Goal: Use online tool/utility: Utilize a website feature to perform a specific function

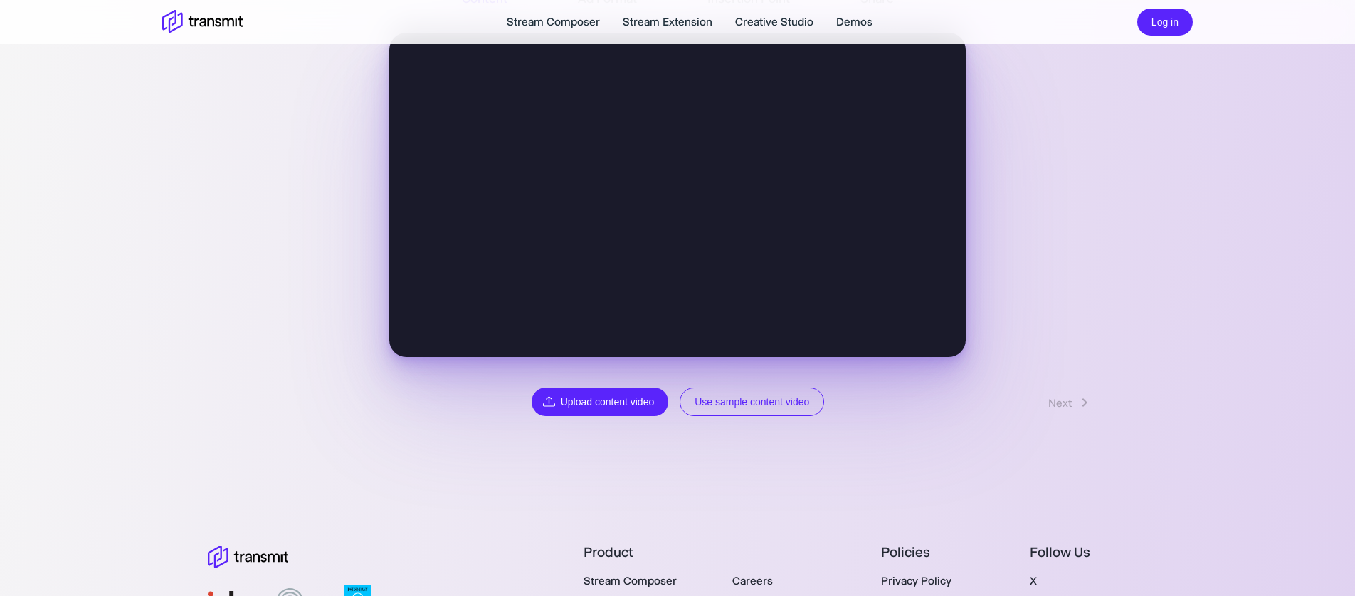
scroll to position [204, 0]
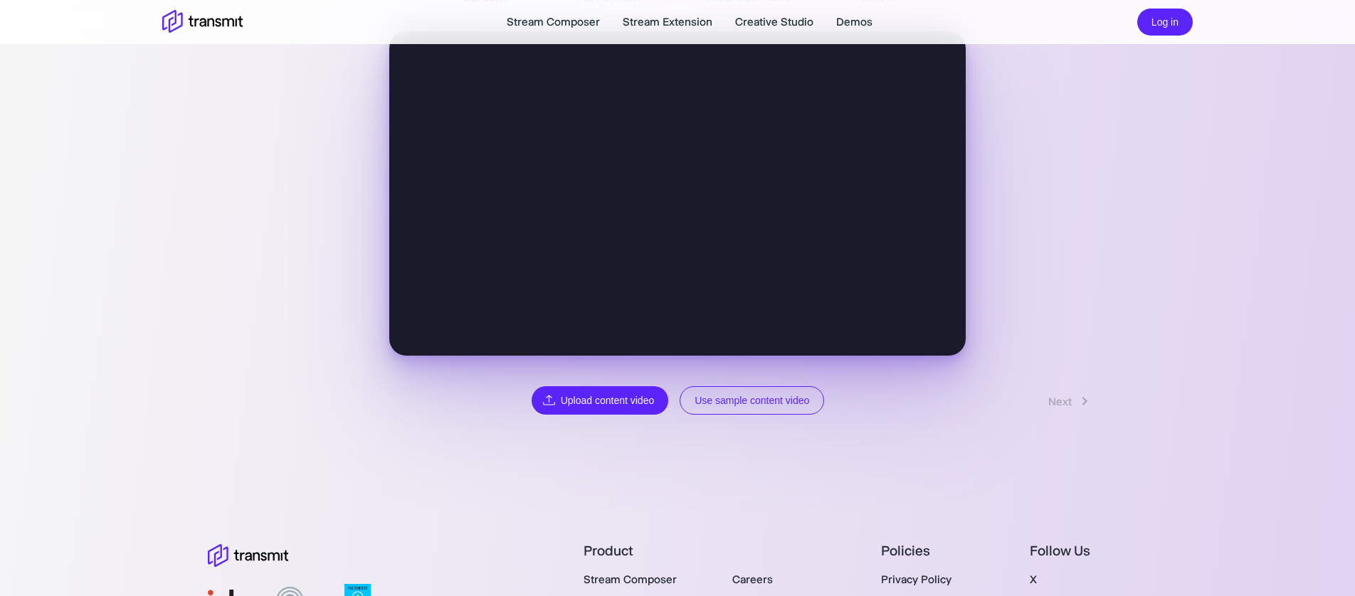
click at [743, 405] on button "Use sample content video" at bounding box center [752, 400] width 144 height 29
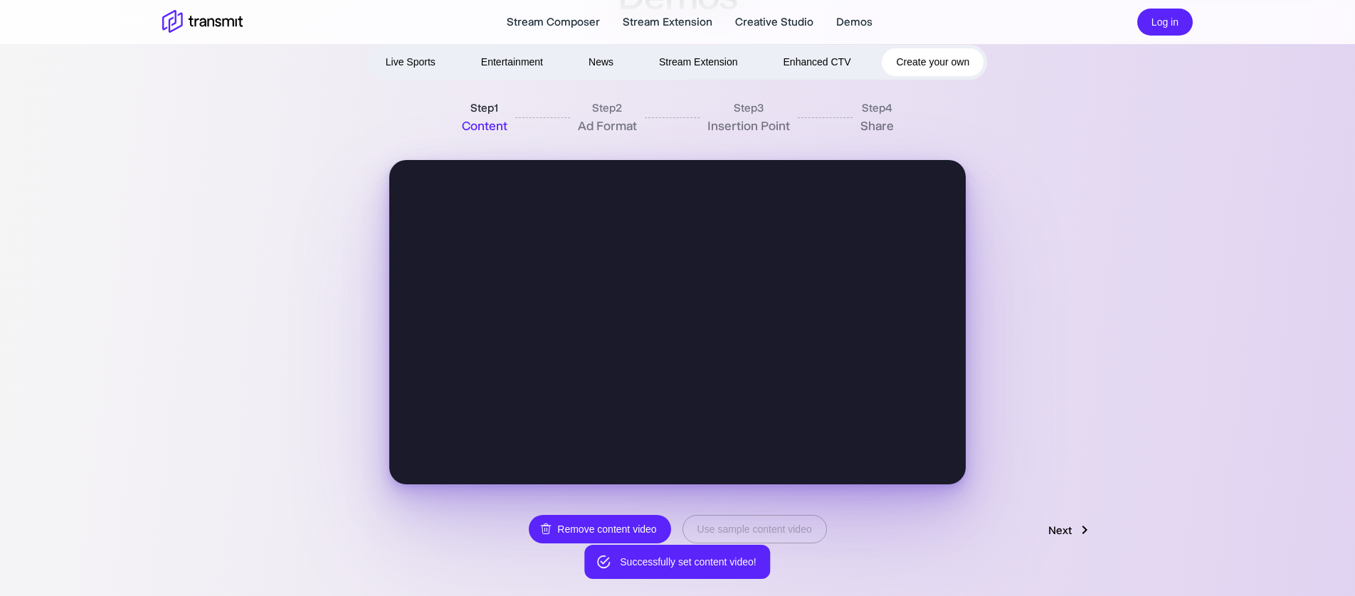
scroll to position [90, 0]
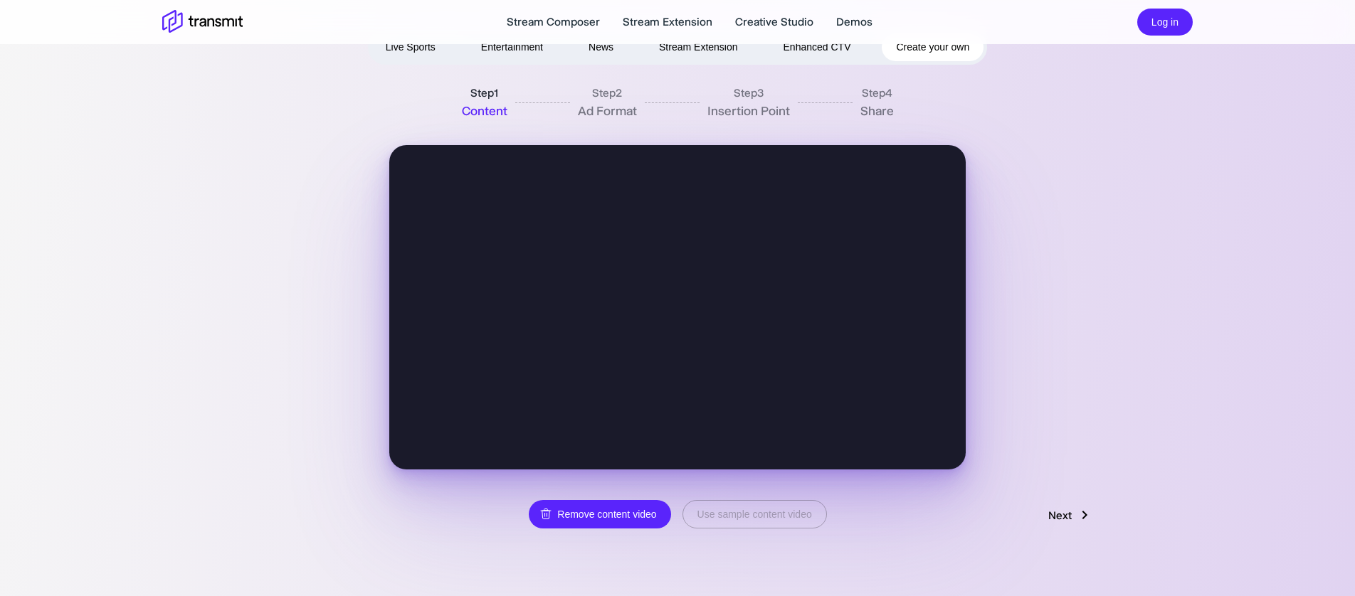
click at [732, 365] on video at bounding box center [677, 307] width 577 height 325
click at [1061, 513] on link "Next" at bounding box center [1070, 515] width 73 height 27
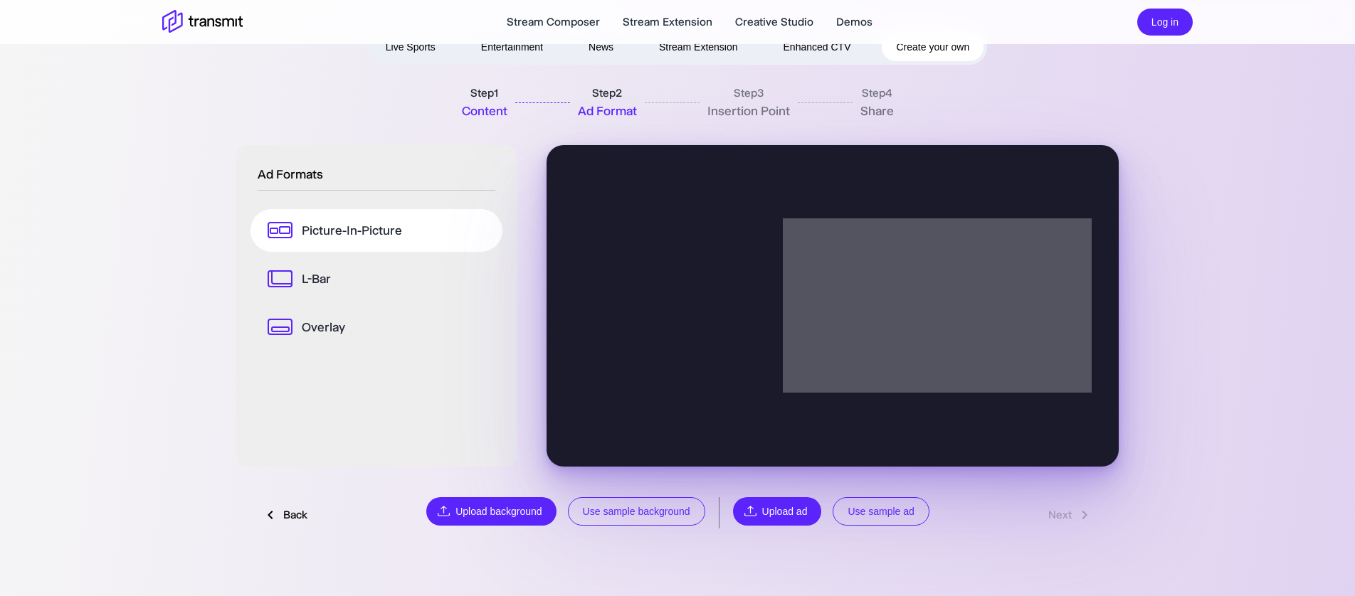
click at [628, 511] on button "Use sample background" at bounding box center [636, 512] width 137 height 29
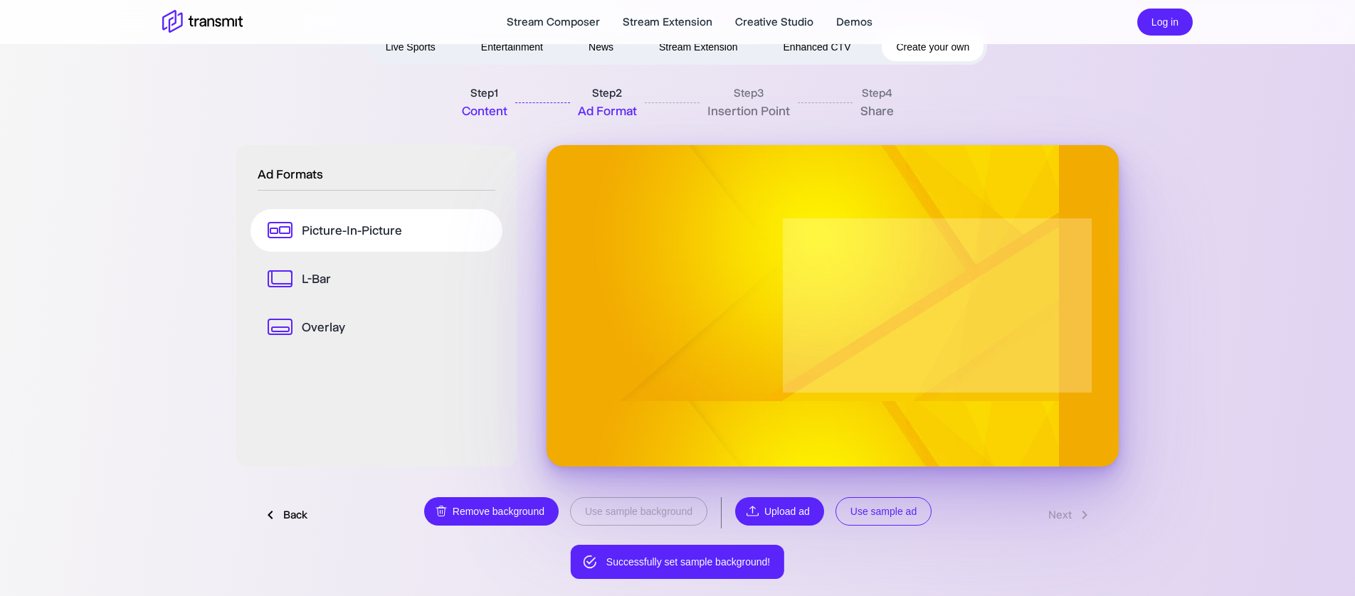
click at [898, 519] on button "Use sample ad" at bounding box center [884, 512] width 96 height 29
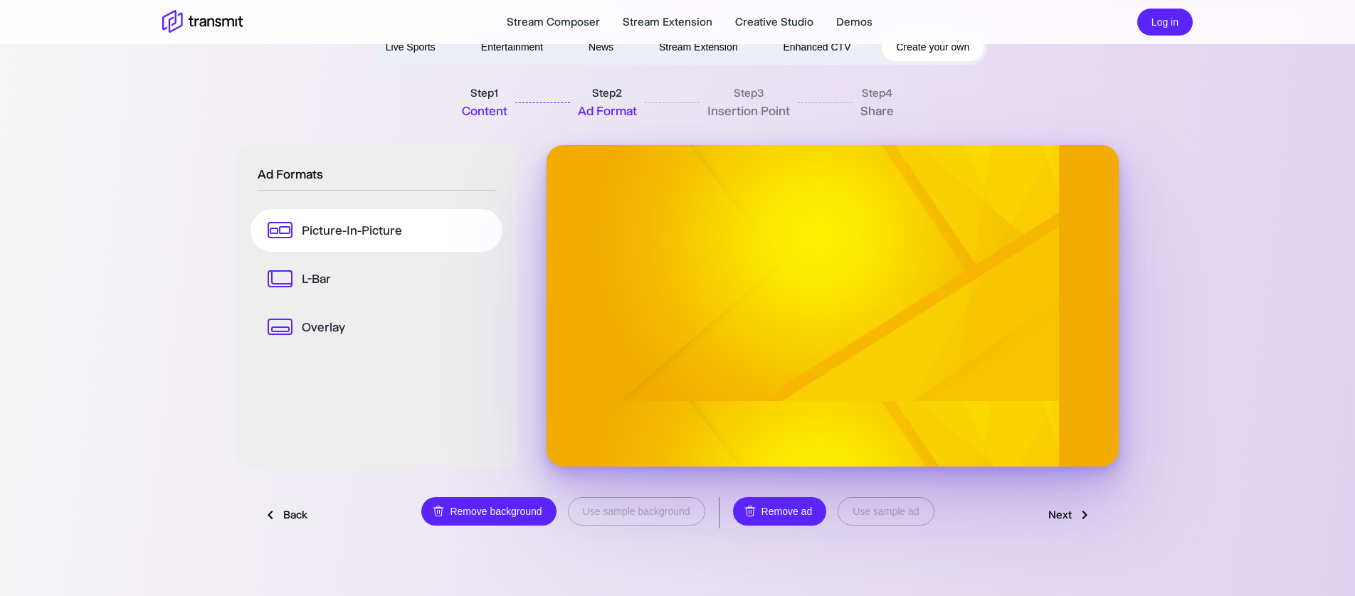
click at [1053, 520] on link "Next" at bounding box center [1070, 515] width 73 height 27
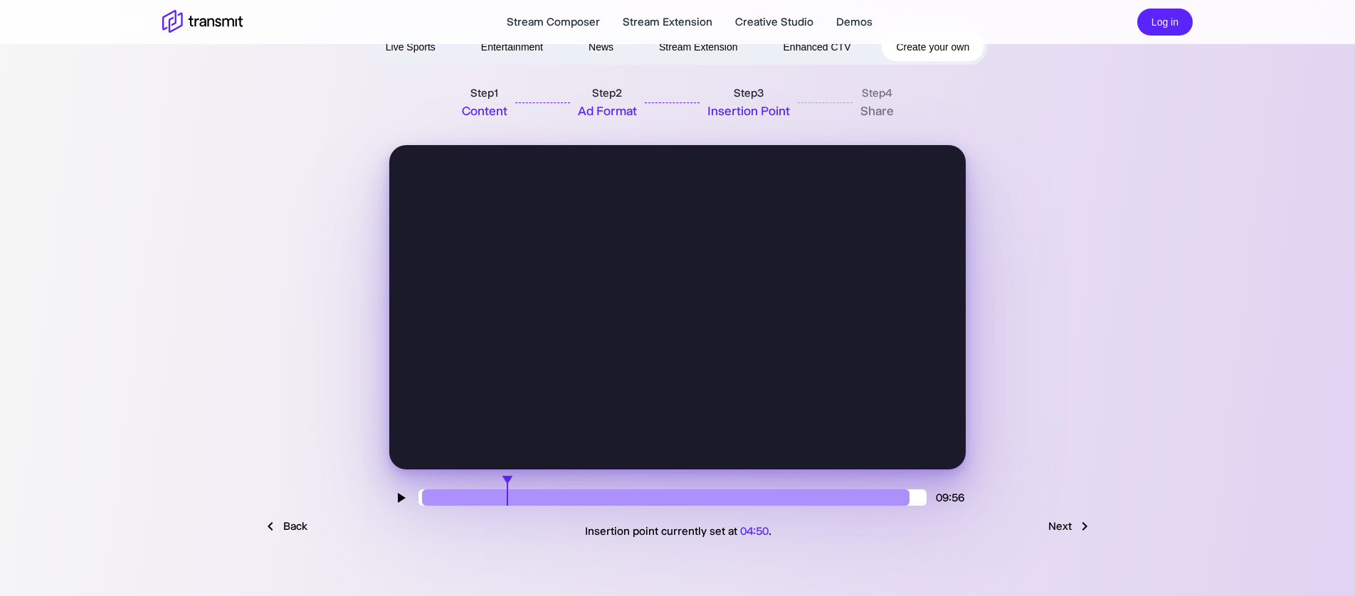
click at [507, 505] on input "range" at bounding box center [673, 498] width 508 height 16
click at [393, 493] on icon at bounding box center [400, 498] width 17 height 17
click at [401, 498] on icon at bounding box center [402, 498] width 8 height 10
drag, startPoint x: 861, startPoint y: 498, endPoint x: 787, endPoint y: 503, distance: 73.5
click at [787, 503] on input "range" at bounding box center [673, 498] width 508 height 16
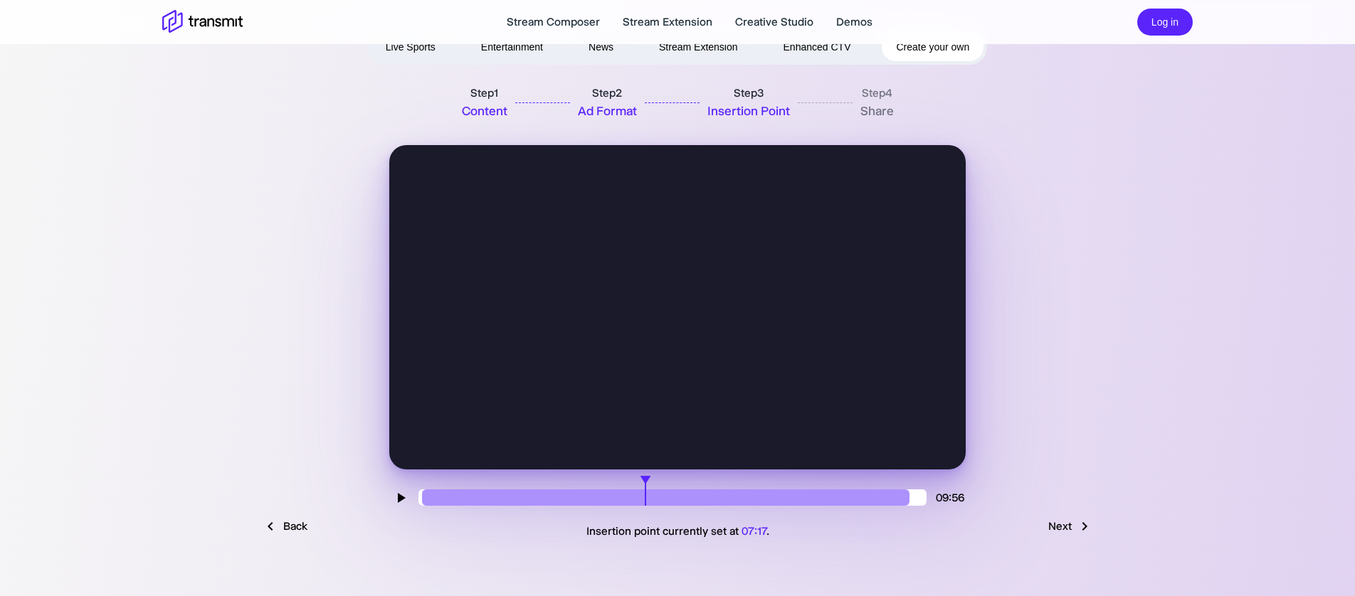
click at [646, 496] on input "range" at bounding box center [673, 498] width 508 height 16
drag, startPoint x: 624, startPoint y: 498, endPoint x: 606, endPoint y: 497, distance: 17.9
type input "220"
click at [606, 497] on input "range" at bounding box center [673, 498] width 508 height 16
click at [1065, 529] on link "Next" at bounding box center [1070, 526] width 73 height 27
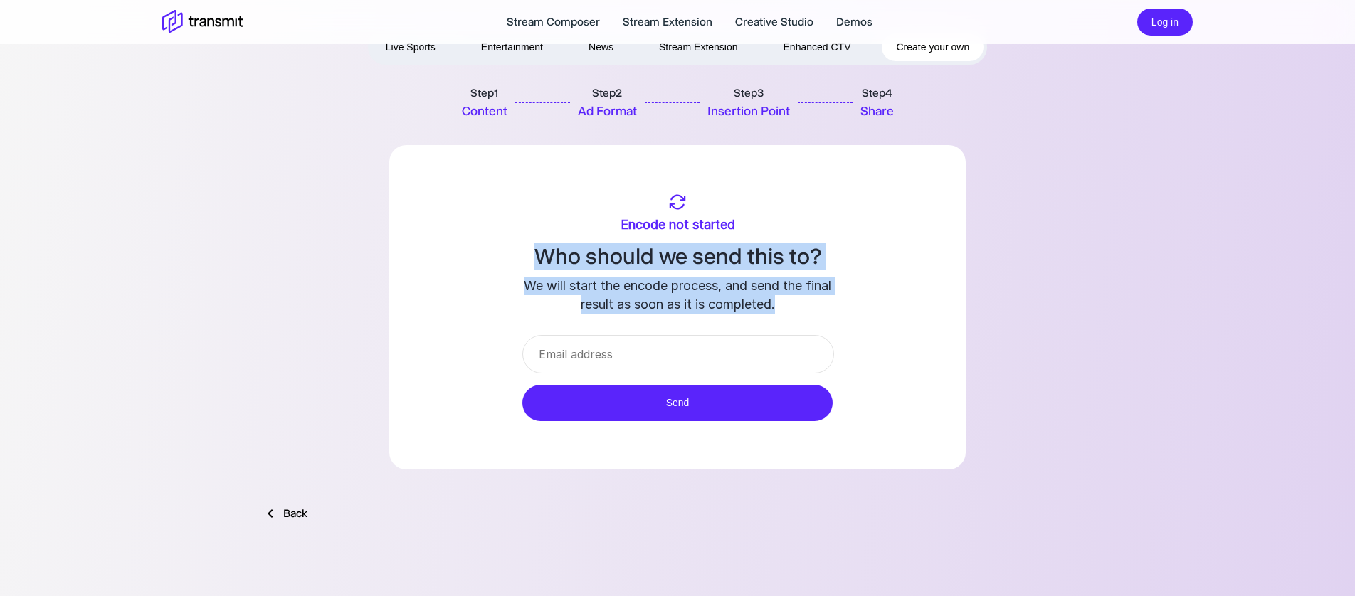
drag, startPoint x: 540, startPoint y: 253, endPoint x: 834, endPoint y: 305, distance: 298.5
click at [834, 305] on div "Encode not started Who should we send this to? We will start the encode process…" at bounding box center [677, 253] width 577 height 121
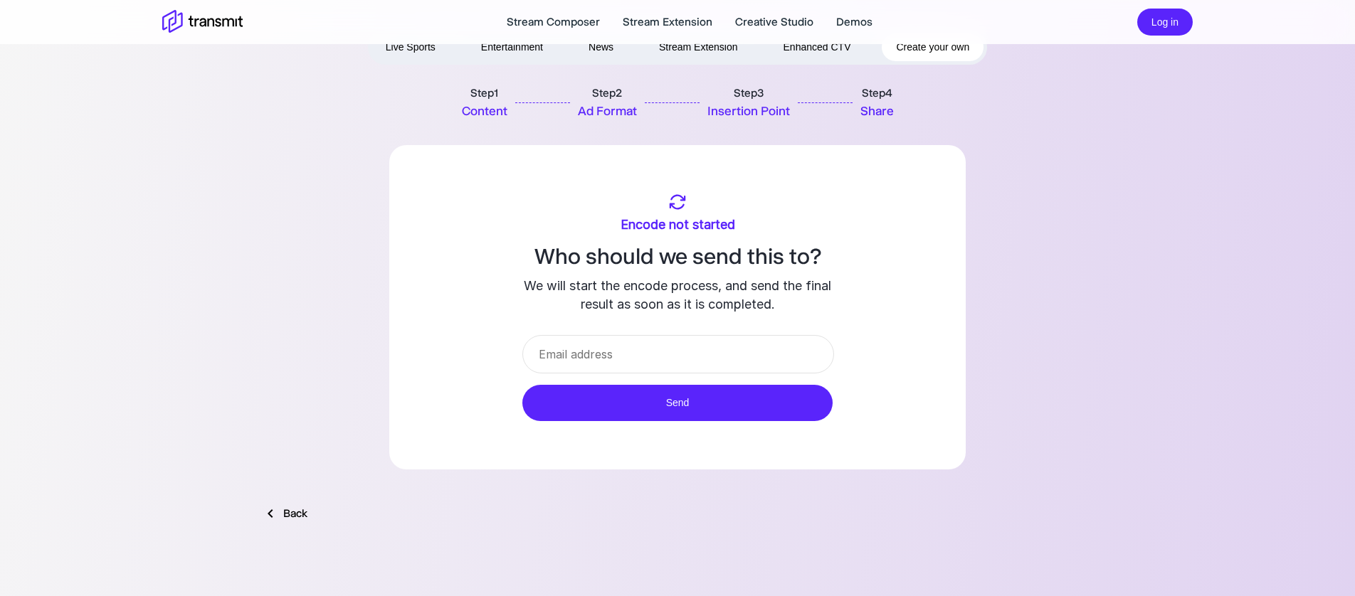
click at [281, 509] on link "Back" at bounding box center [285, 513] width 74 height 27
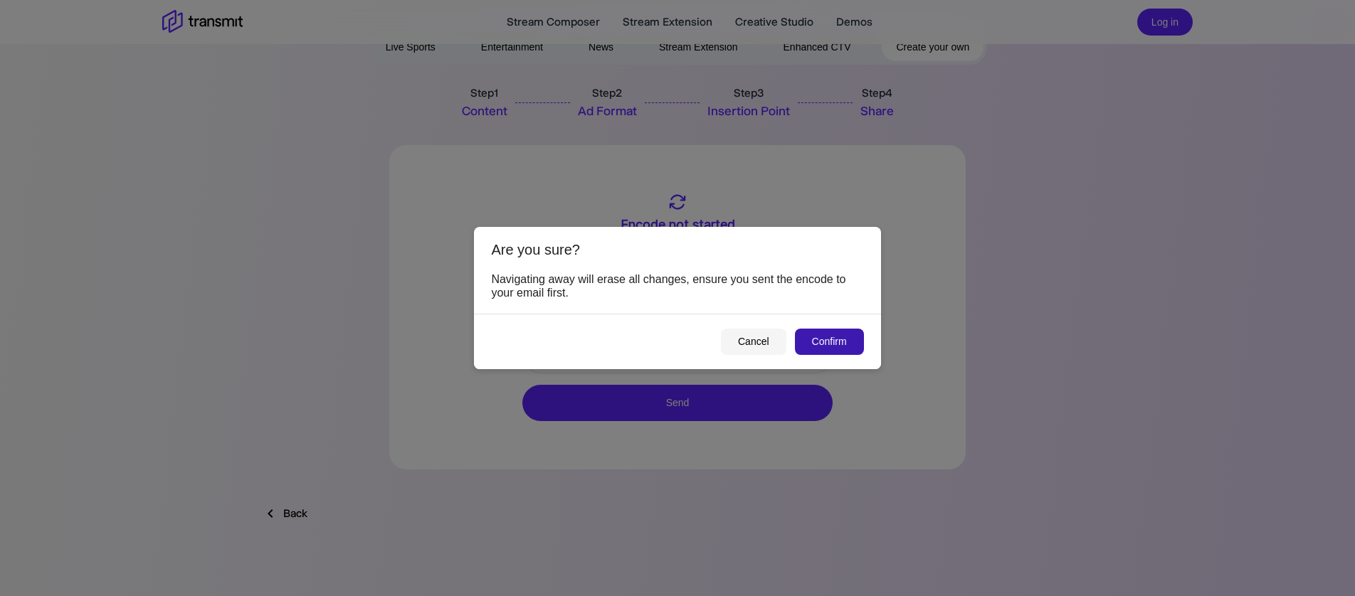
click at [835, 339] on button "Confirm" at bounding box center [829, 342] width 69 height 26
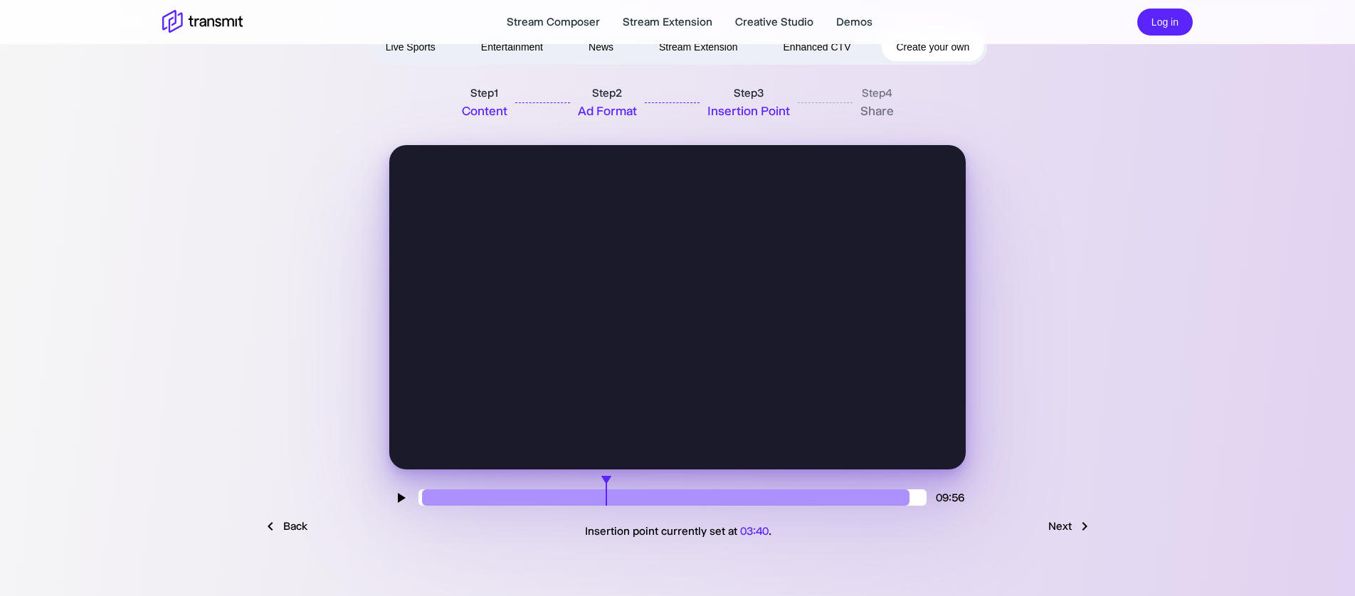
click at [290, 530] on link "Back" at bounding box center [285, 526] width 74 height 27
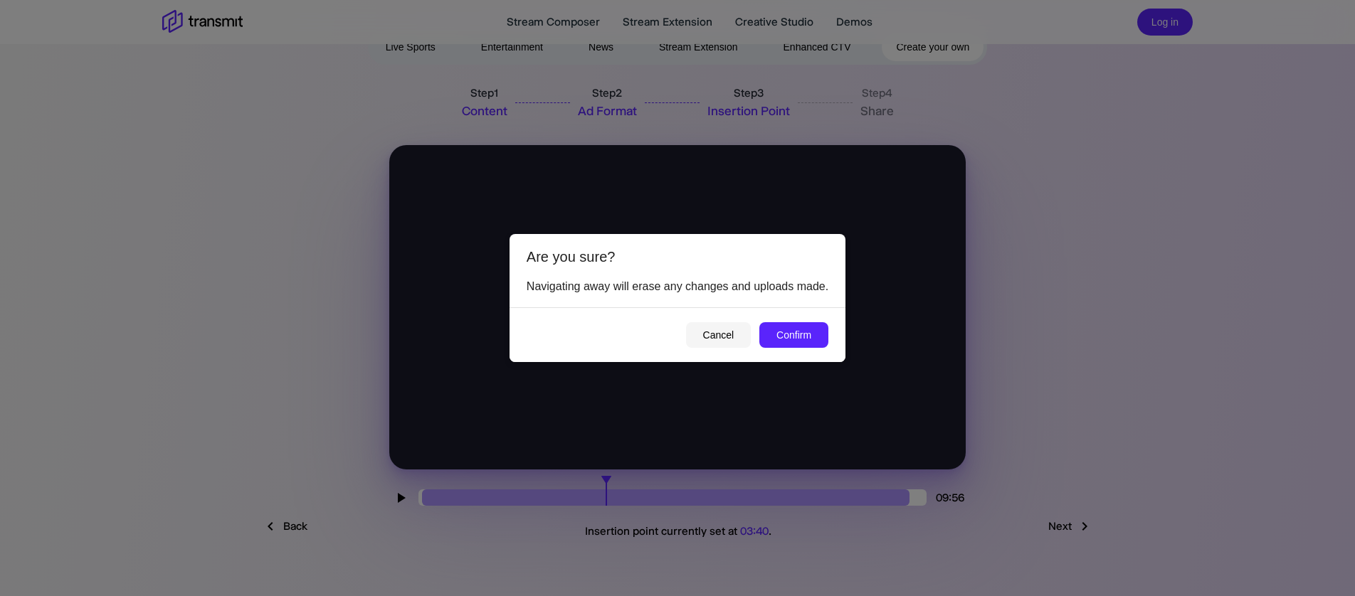
click at [792, 350] on div "Cancel Confirm" at bounding box center [678, 335] width 336 height 56
click at [789, 330] on button "Confirm" at bounding box center [793, 335] width 69 height 26
